Goal: Communication & Community: Answer question/provide support

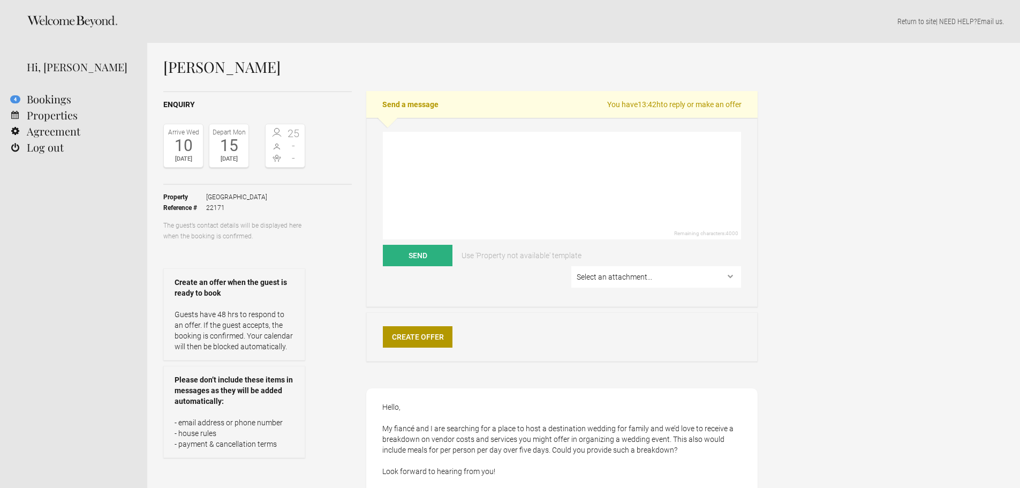
select select "EUR"
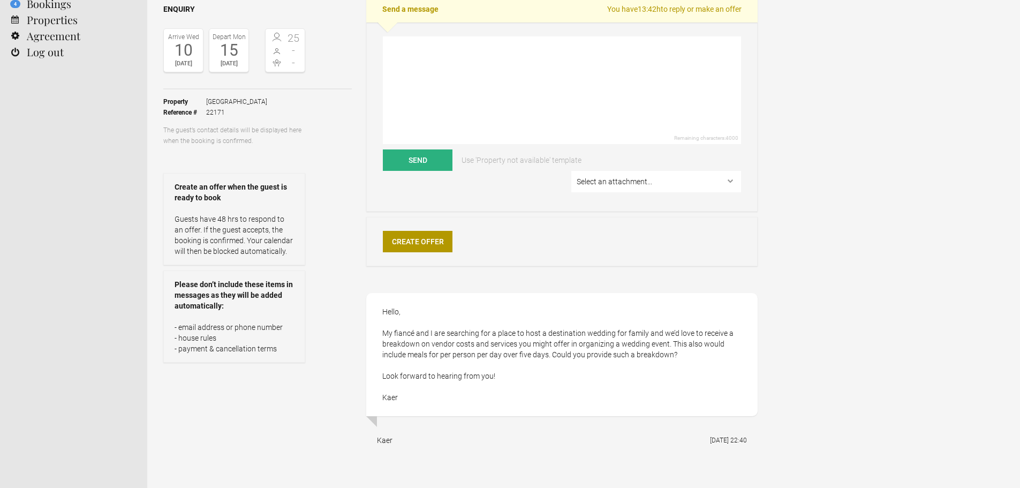
scroll to position [54, 0]
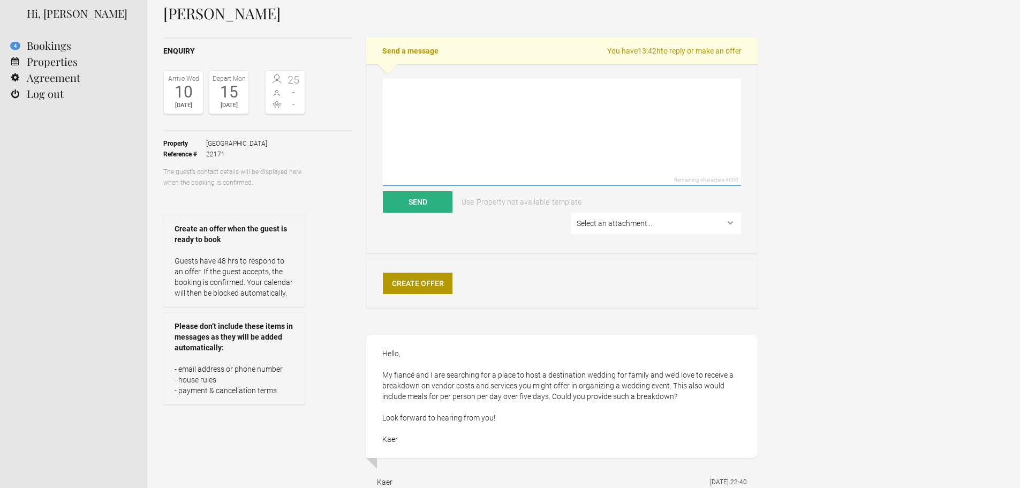
click at [401, 100] on textarea at bounding box center [562, 132] width 358 height 108
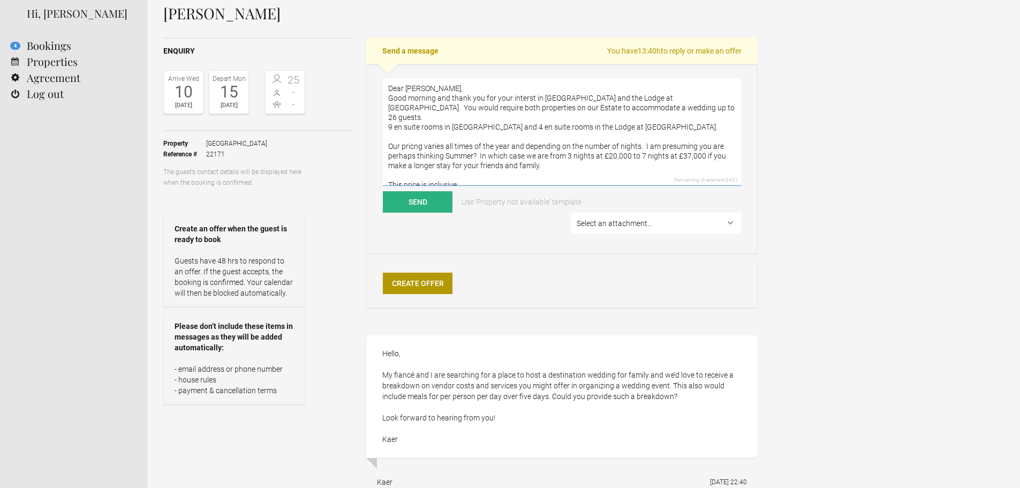
scroll to position [4, 0]
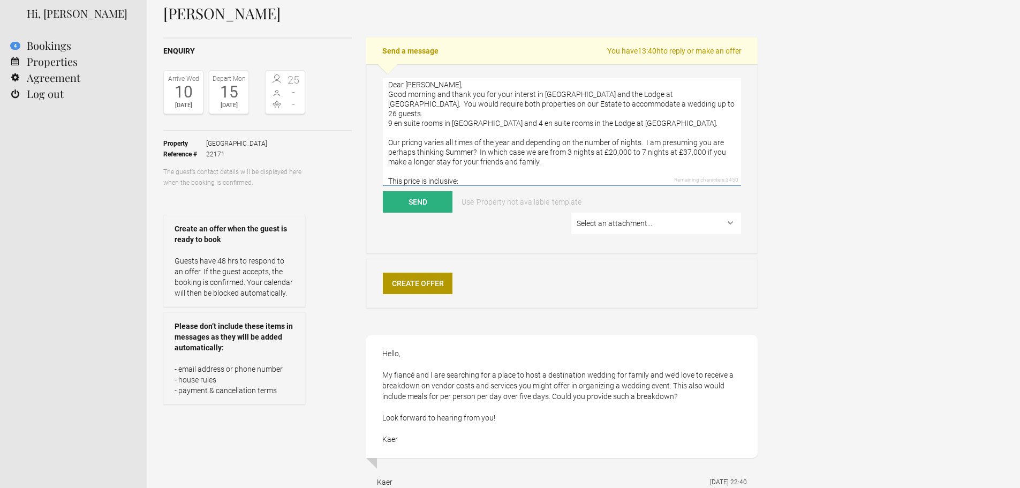
paste textarea "Exclusive use of [PERSON_NAME] house and grounds 9 bedrooms all with en suite b…"
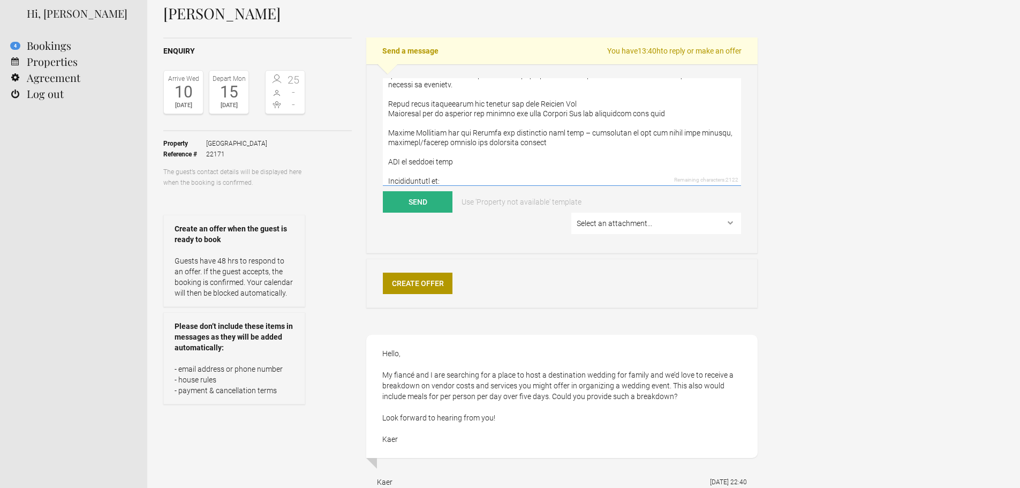
scroll to position [341, 0]
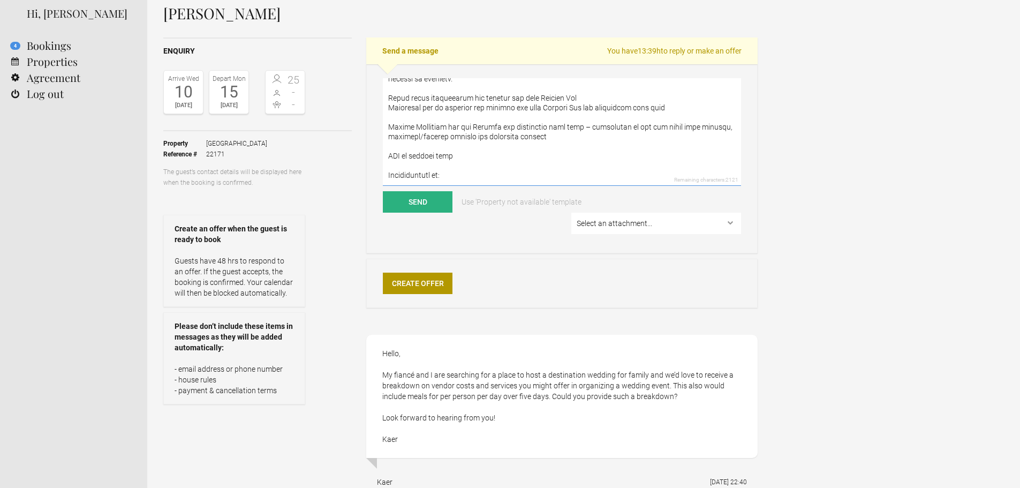
paste textarea "All catering is supplementary and managed by our own in-house Chef [PERSON_NAME…"
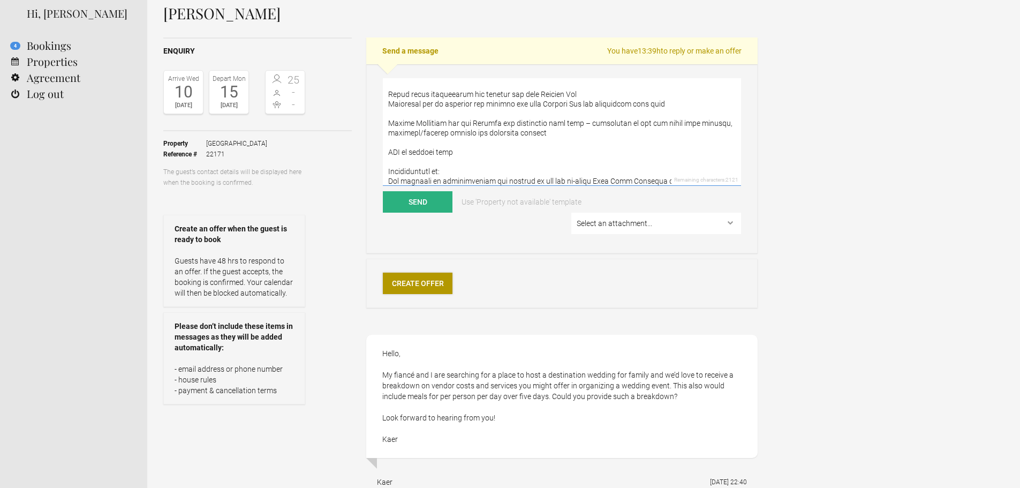
scroll to position [418, 0]
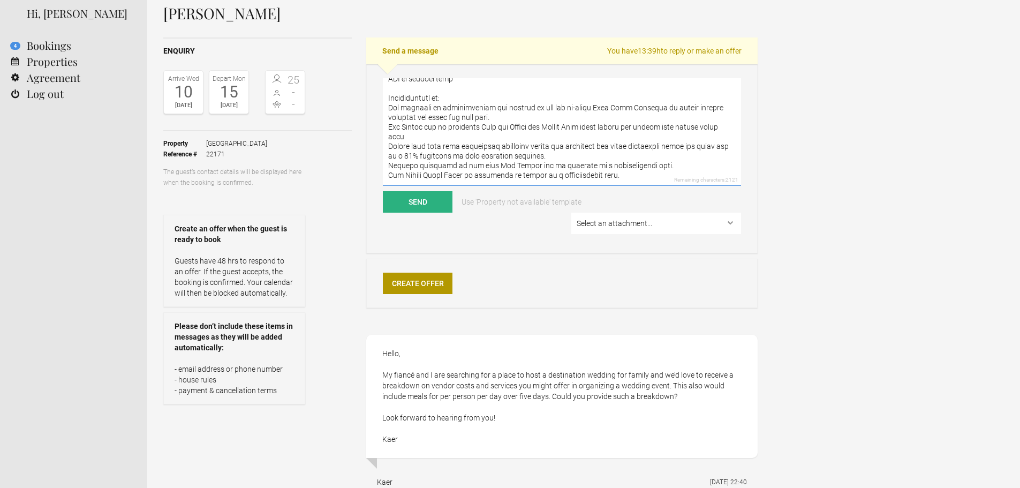
type textarea "Lore Ipsu, Dolo sitamet con adipi eli sed doei tempori ut Lab Etdolo mag ali En…"
click at [732, 221] on select "Select an attachment... Dun-Aluinn-Fact-Sheet.pdf Dun-Aluinn-Highland-Experienc…" at bounding box center [656, 222] width 170 height 21
select select "24431"
click at [574, 212] on select "Select an attachment... Dun-Aluinn-Fact-Sheet.pdf Dun-Aluinn-Highland-Experienc…" at bounding box center [656, 222] width 170 height 21
click at [628, 177] on textarea at bounding box center [562, 132] width 358 height 108
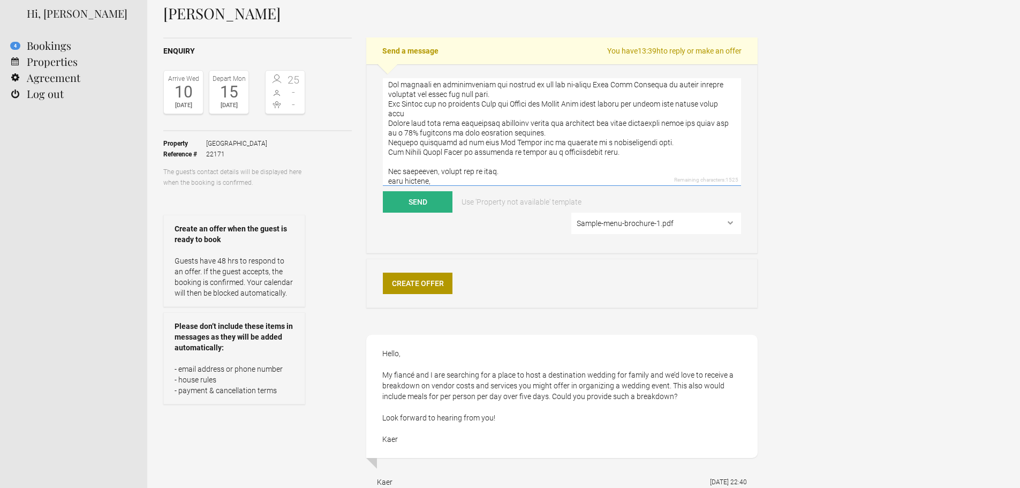
scroll to position [447, 0]
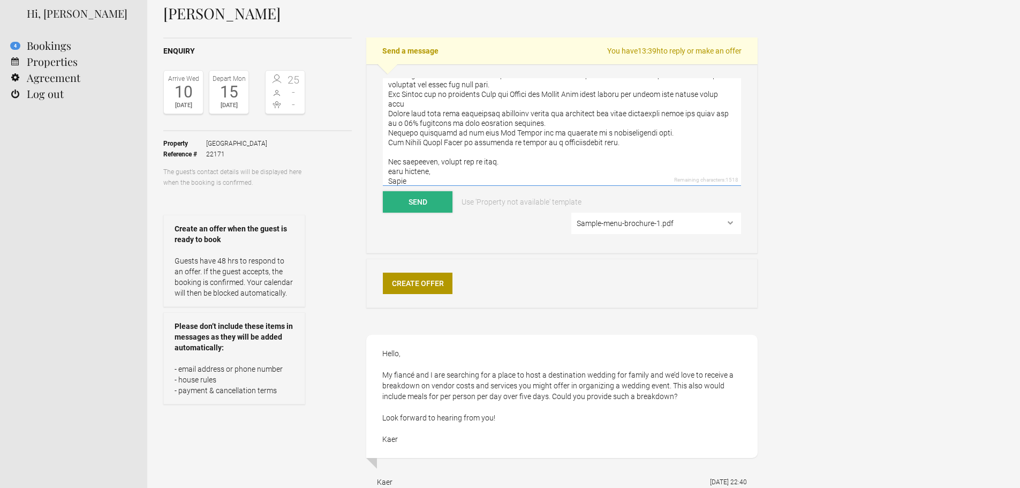
type textarea "Lore Ipsu, Dolo sitamet con adipi eli sed doei tempori ut Lab Etdolo mag ali En…"
click at [428, 202] on button "Send" at bounding box center [418, 201] width 70 height 21
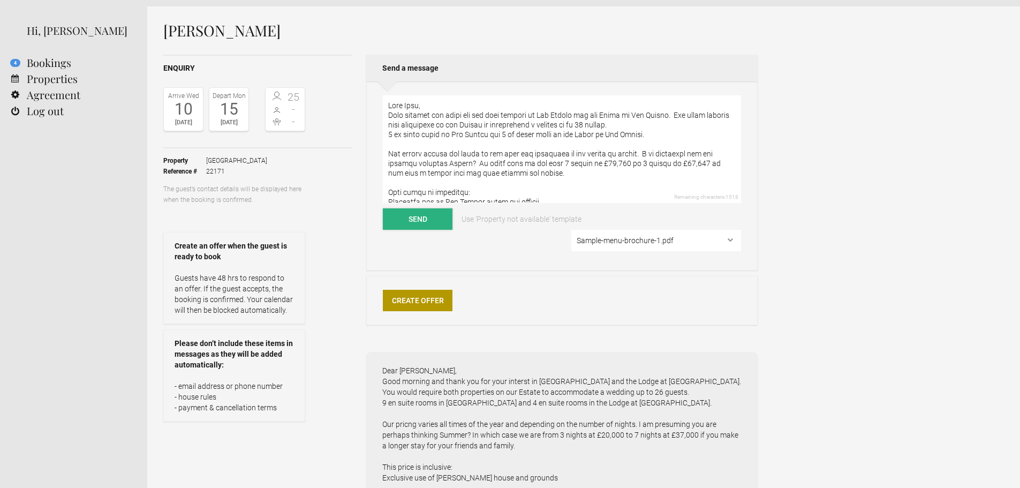
scroll to position [0, 0]
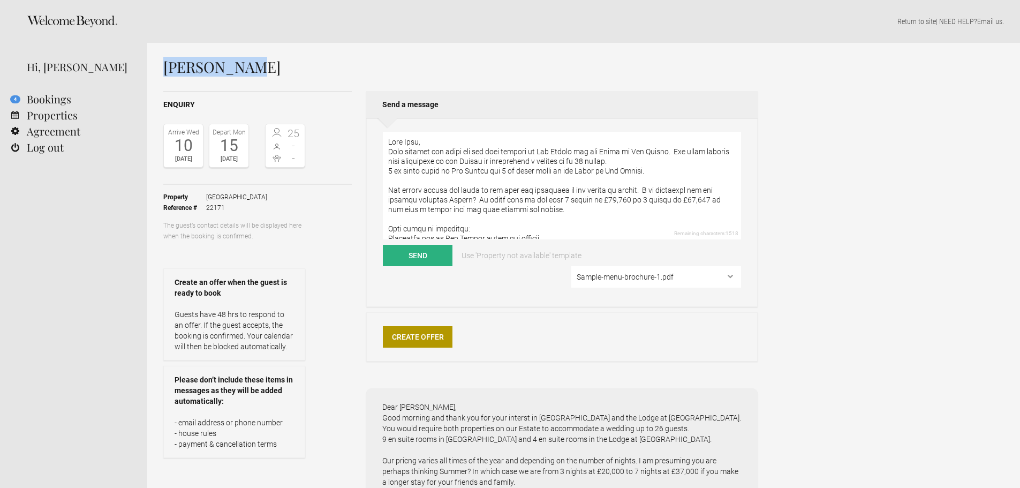
drag, startPoint x: 255, startPoint y: 66, endPoint x: 168, endPoint y: 74, distance: 88.1
click at [168, 74] on h1 "[PERSON_NAME]" at bounding box center [460, 67] width 594 height 16
copy h1 "[PERSON_NAME]"
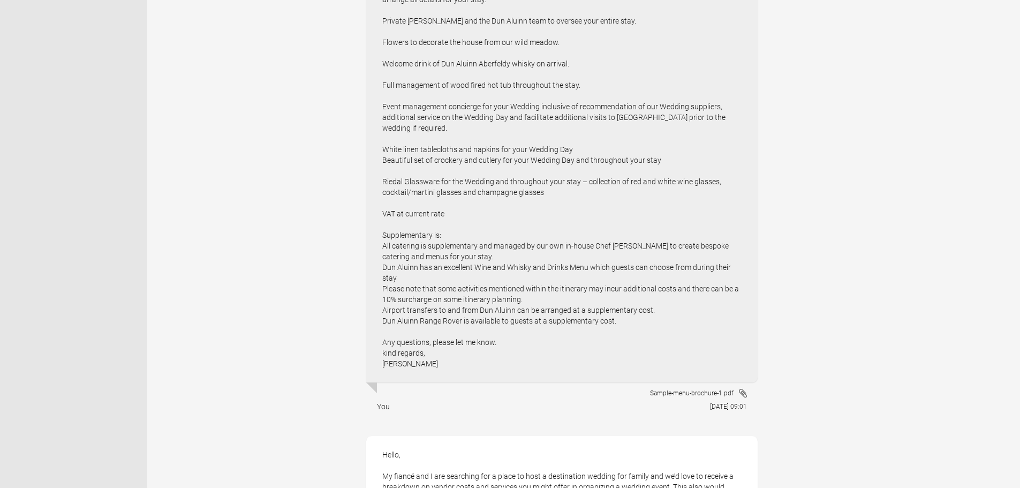
scroll to position [803, 0]
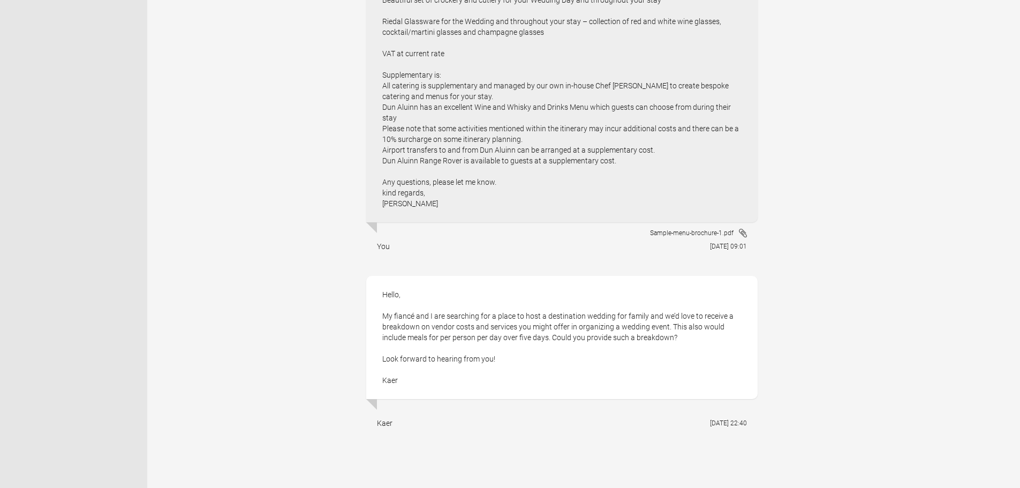
drag, startPoint x: 383, startPoint y: 314, endPoint x: 685, endPoint y: 339, distance: 302.9
click at [685, 339] on div "Hello, My fiancé and I are searching for a place to host a destination wedding …" at bounding box center [561, 337] width 391 height 123
copy div "My fiancé and I are searching for a place to host a destination wedding for fam…"
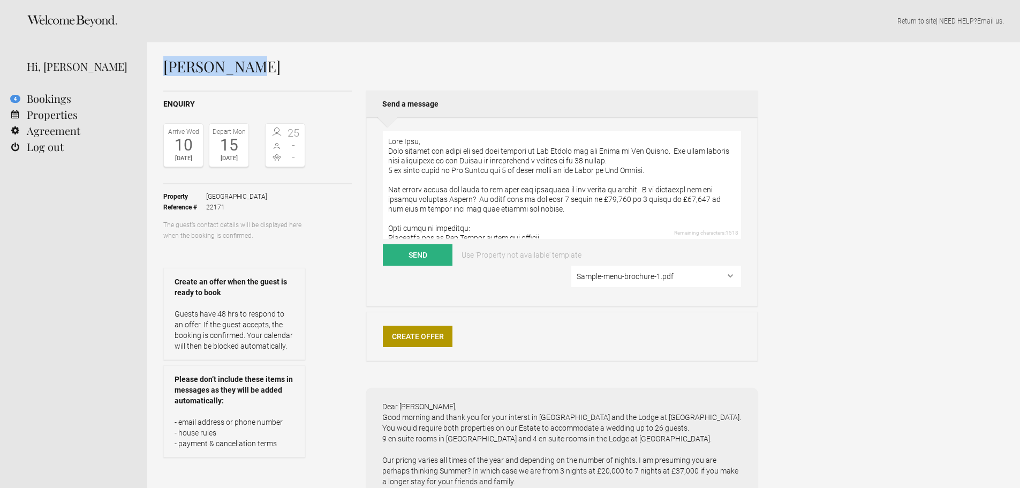
scroll to position [0, 0]
click at [416, 145] on textarea at bounding box center [562, 186] width 358 height 108
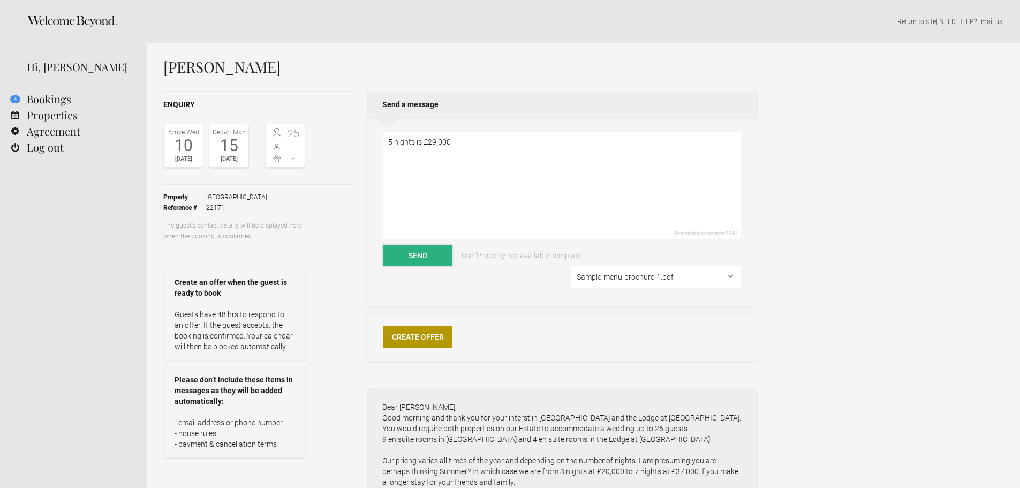
type textarea "5 nights is £29,000"
click at [426, 251] on button "Send" at bounding box center [418, 255] width 70 height 21
